Goal: Check status: Check status

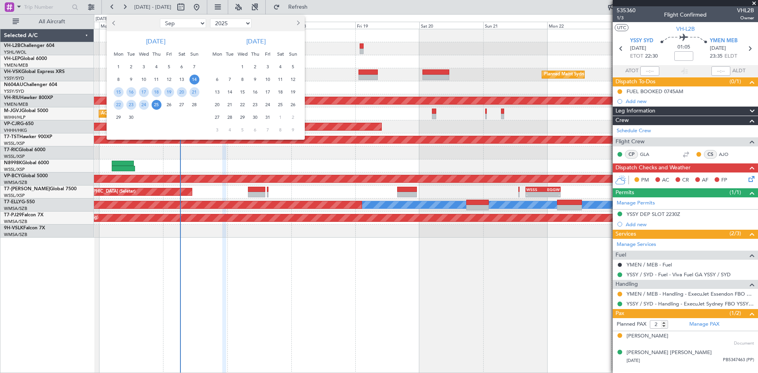
select select "9"
select select "2025"
click at [118, 26] on button "Previous month" at bounding box center [114, 23] width 9 height 13
select select "8"
click at [153, 81] on span "7" at bounding box center [157, 80] width 10 height 10
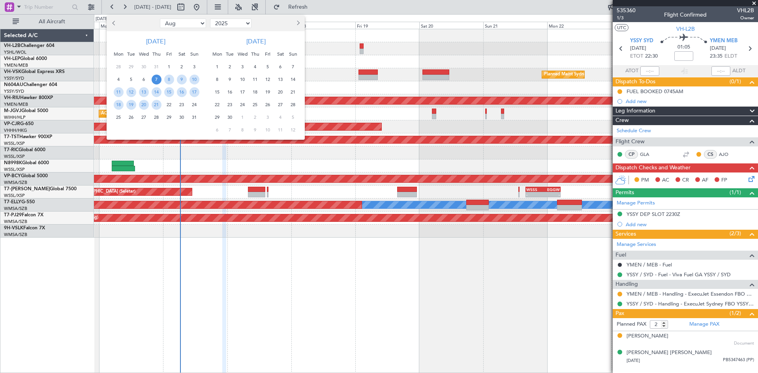
click at [153, 88] on div "14" at bounding box center [156, 92] width 13 height 13
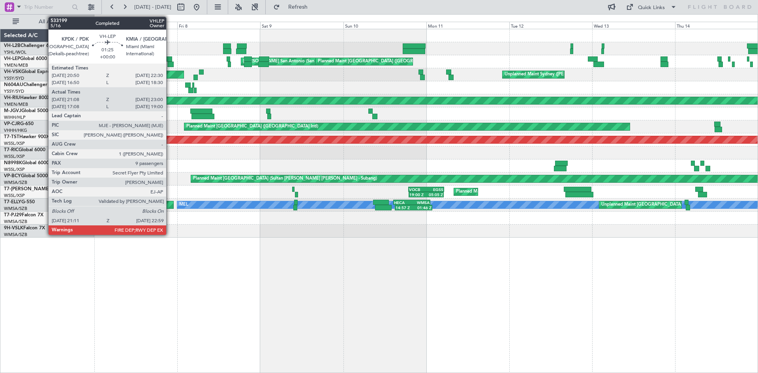
click at [170, 65] on div at bounding box center [170, 65] width 6 height 6
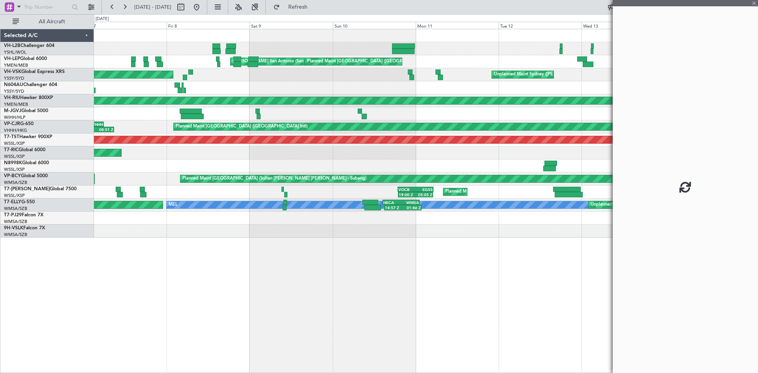
click at [288, 92] on div "Planned Maint Sydney ([PERSON_NAME] Intl)" at bounding box center [425, 87] width 663 height 13
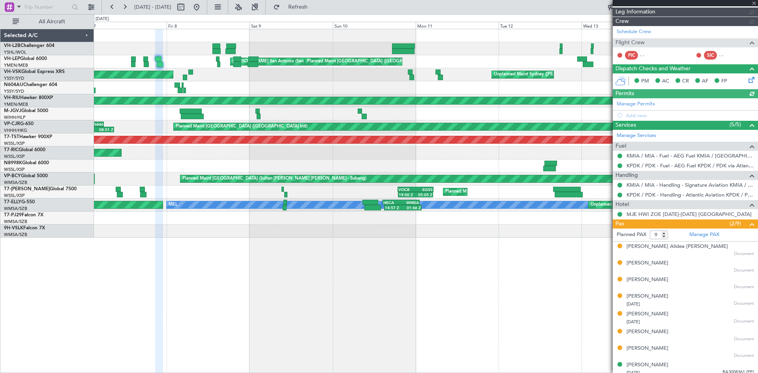
type input "[PERSON_NAME] (HHAFI)"
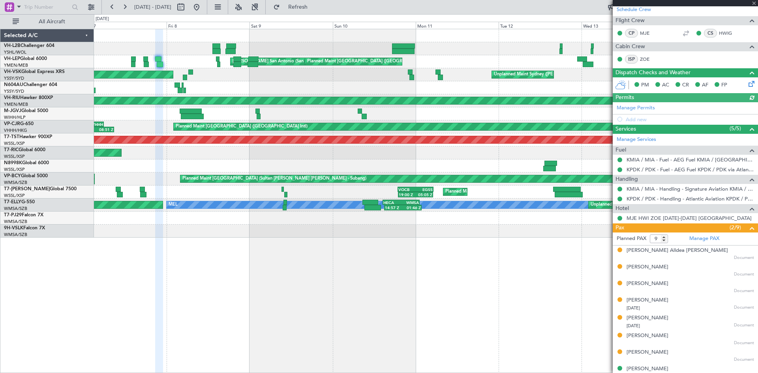
scroll to position [147, 0]
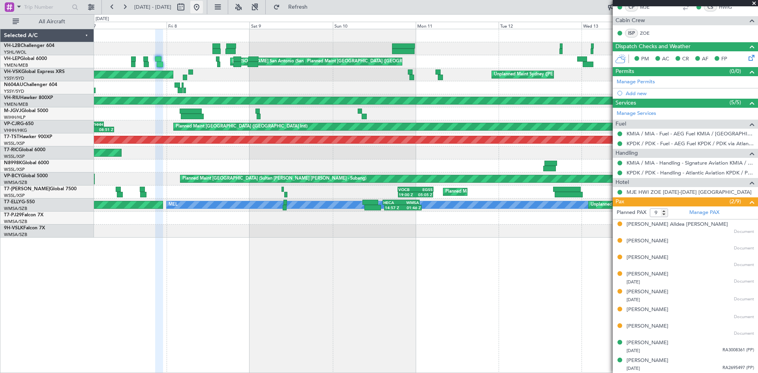
click at [203, 11] on button at bounding box center [196, 7] width 13 height 13
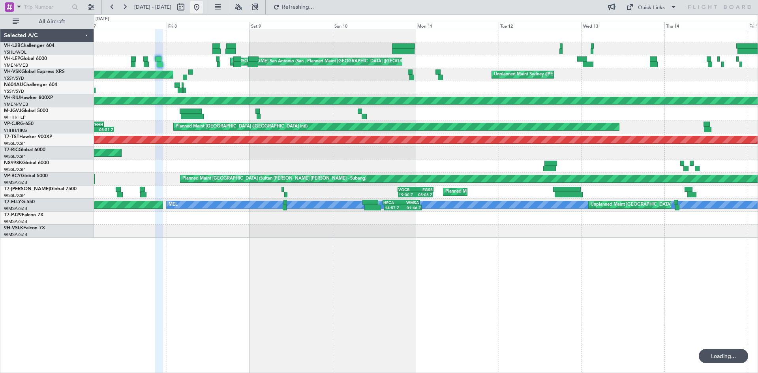
scroll to position [0, 0]
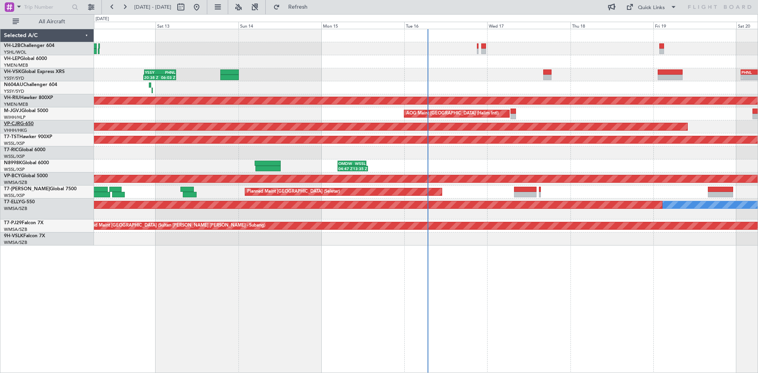
click at [22, 122] on link "VP-CJR G-650" at bounding box center [19, 124] width 30 height 5
click at [28, 122] on span "[GEOGRAPHIC_DATA] ([GEOGRAPHIC_DATA] Intl)" at bounding box center [42, 123] width 76 height 10
click at [27, 123] on link "VP-CJR G-650" at bounding box center [19, 124] width 30 height 5
